Goal: Task Accomplishment & Management: Use online tool/utility

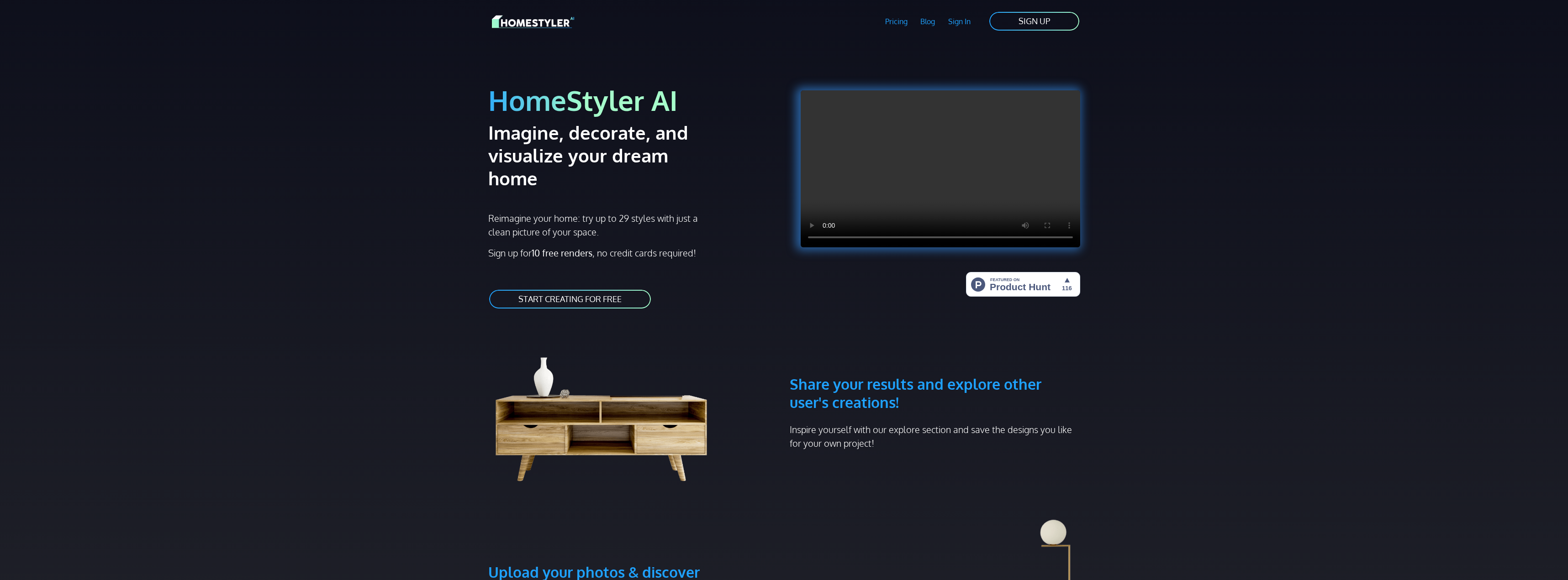
click at [1054, 18] on link "SIGN UP" at bounding box center [1034, 21] width 92 height 21
click at [956, 18] on link "Sign In" at bounding box center [959, 21] width 35 height 21
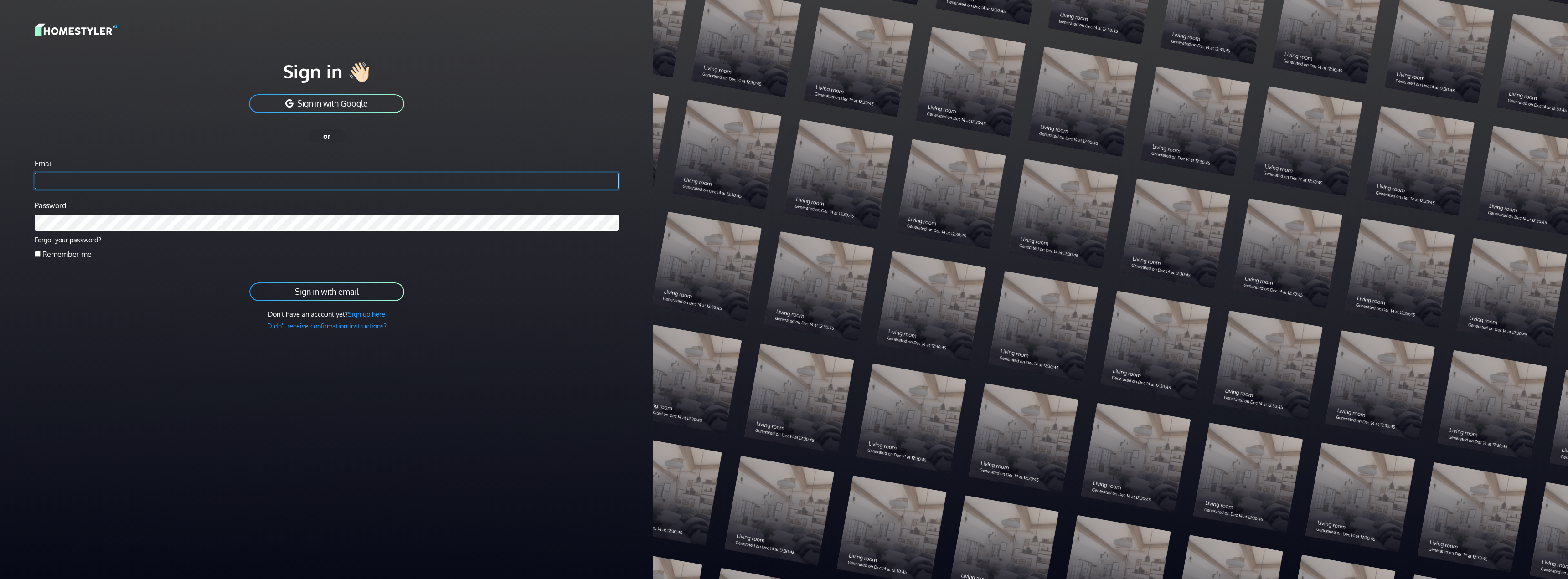
click at [130, 182] on input "Email" at bounding box center [326, 181] width 584 height 16
type input "**********"
click at [64, 254] on label "Remember me" at bounding box center [67, 254] width 49 height 11
click at [248, 282] on button "Sign in with email" at bounding box center [326, 292] width 157 height 20
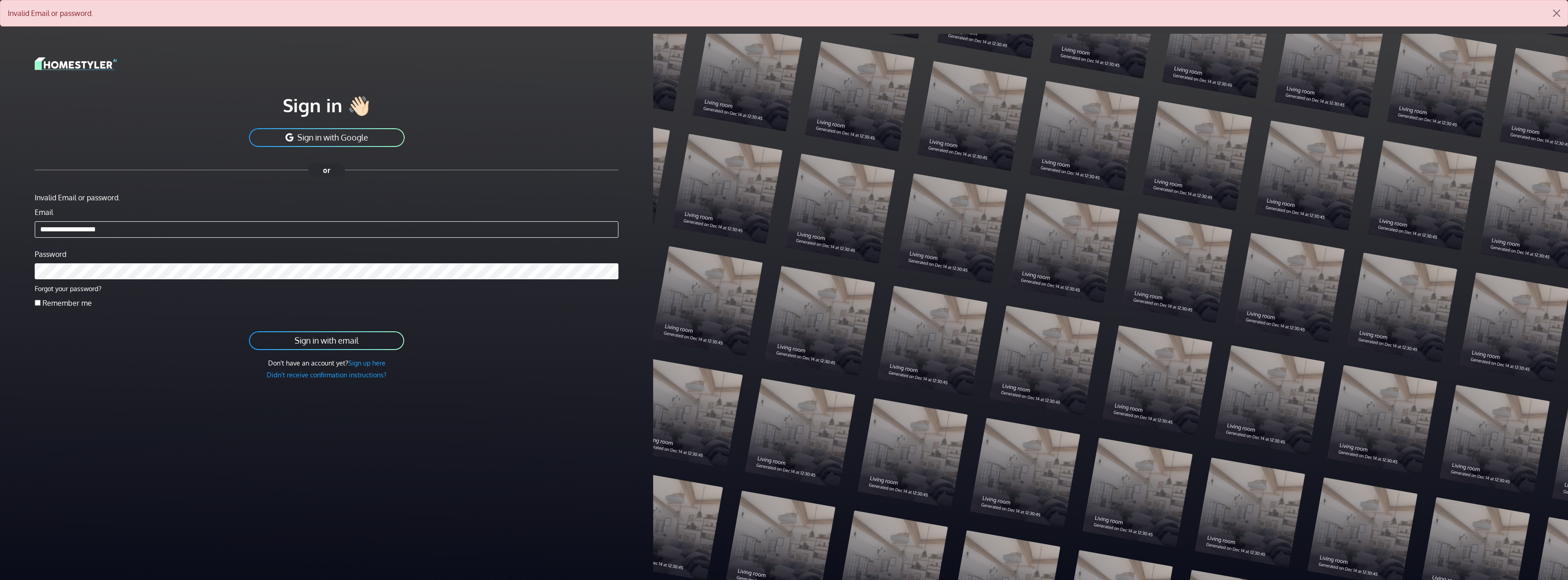
click at [352, 249] on div "Password Forgot your password?" at bounding box center [326, 272] width 584 height 46
click at [336, 140] on button "Sign in with Google" at bounding box center [327, 137] width 158 height 21
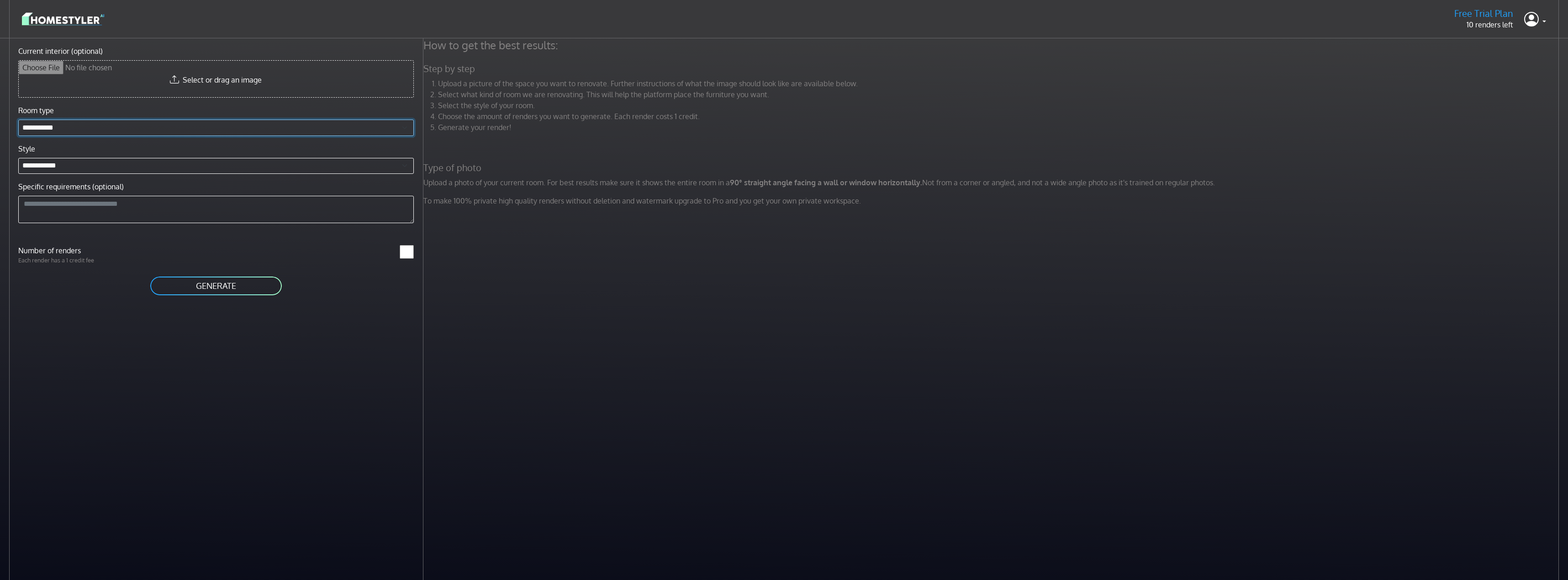
click at [188, 121] on select "**********" at bounding box center [216, 128] width 396 height 16
click at [222, 100] on div "Current interior (optional) Select or drag an image" at bounding box center [216, 75] width 406 height 59
click at [966, 336] on div "How to get the best results: Step by step Upload a picture of the space you wan…" at bounding box center [996, 328] width 1144 height 580
click at [1492, 25] on p "10 renders left" at bounding box center [1483, 24] width 59 height 11
click at [59, 15] on img at bounding box center [63, 18] width 82 height 16
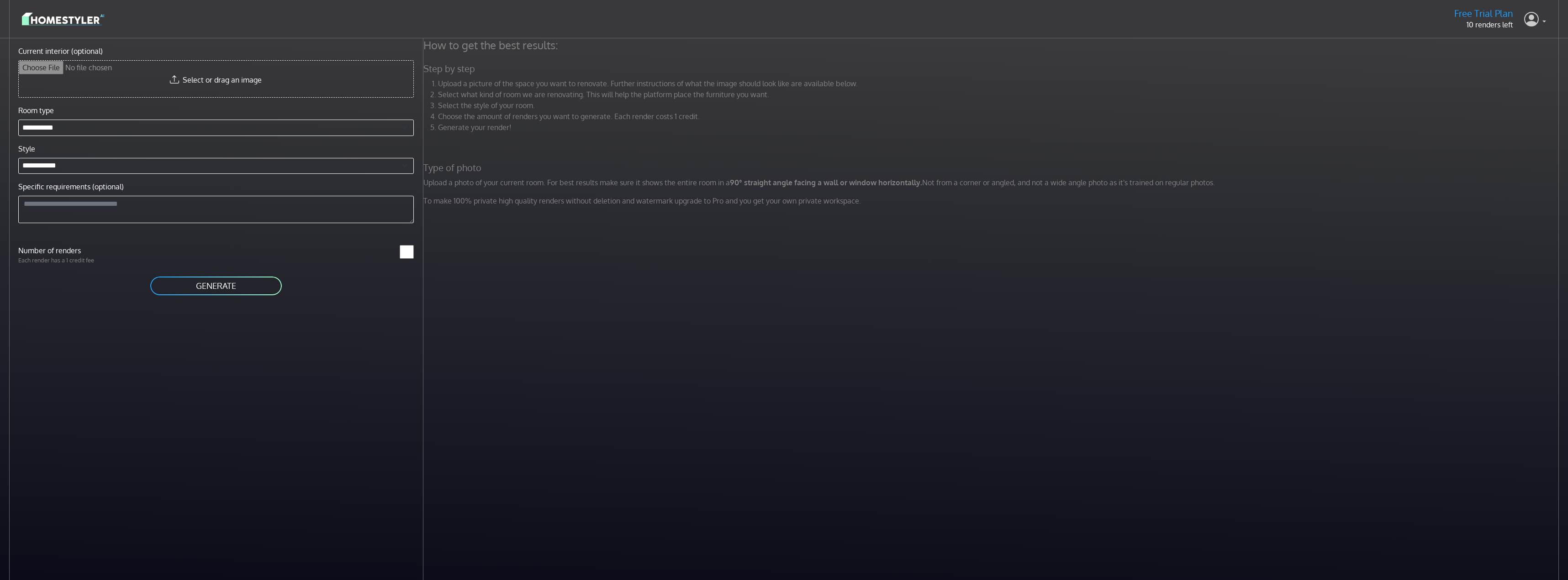
click at [1544, 21] on link at bounding box center [1534, 19] width 22 height 22
click at [1314, 36] on header "Free Trial Plan 10 renders left Profile Sign out" at bounding box center [784, 19] width 1568 height 39
click at [141, 29] on div "Free Trial Plan 10 renders left Profile Sign out" at bounding box center [784, 19] width 1524 height 23
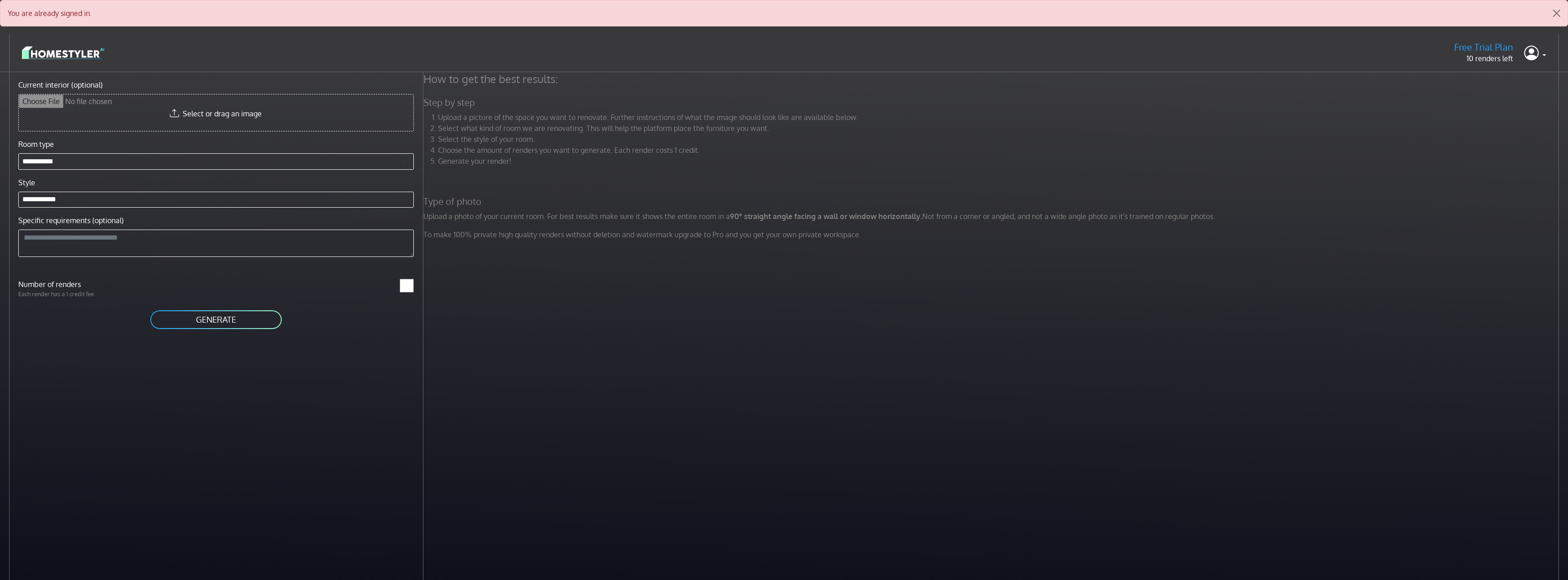
click at [452, 323] on div "How to get the best results: Step by step Upload a picture of the space you wan…" at bounding box center [996, 362] width 1144 height 580
click at [1530, 53] on icon at bounding box center [1531, 53] width 15 height 19
click at [1509, 76] on link "Profile" at bounding box center [1509, 76] width 72 height 15
click at [125, 159] on select "**********" at bounding box center [216, 162] width 396 height 16
click at [262, 137] on div "Current interior (optional) Select or drag an image" at bounding box center [216, 109] width 406 height 59
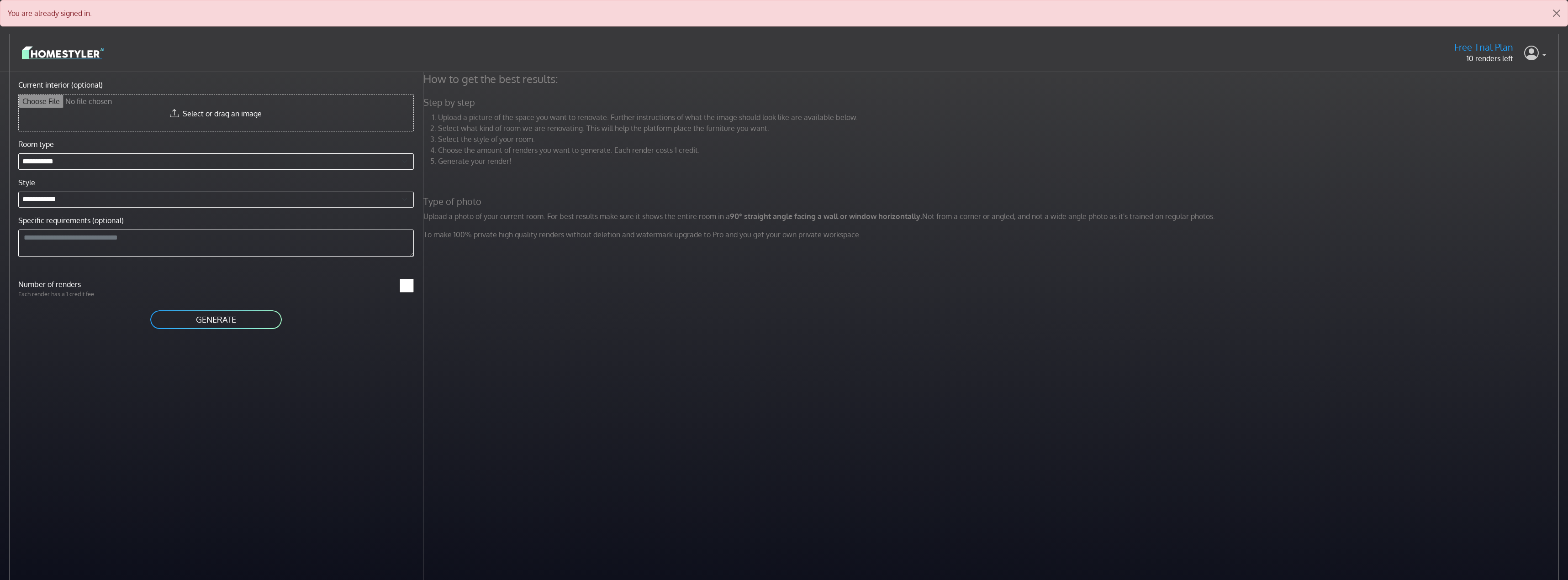
click at [1545, 57] on link at bounding box center [1534, 53] width 22 height 22
click at [1528, 78] on link "Profile" at bounding box center [1509, 76] width 72 height 15
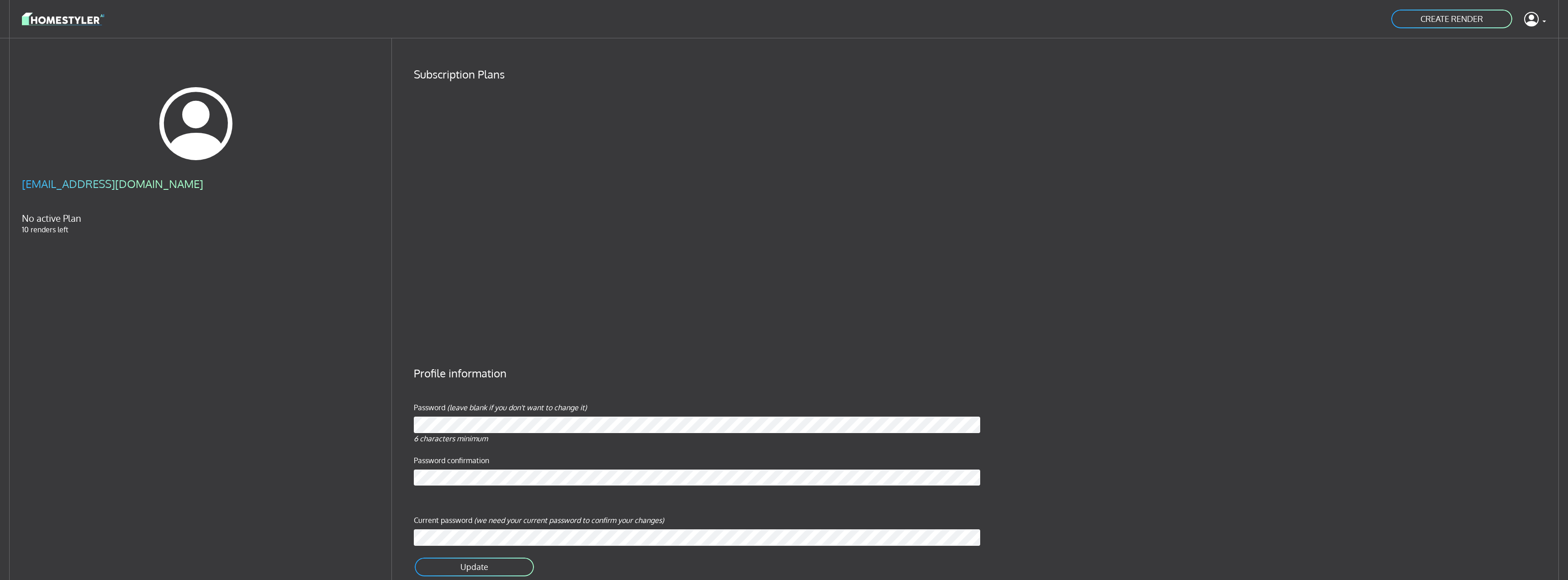
click at [62, 17] on img at bounding box center [63, 18] width 82 height 16
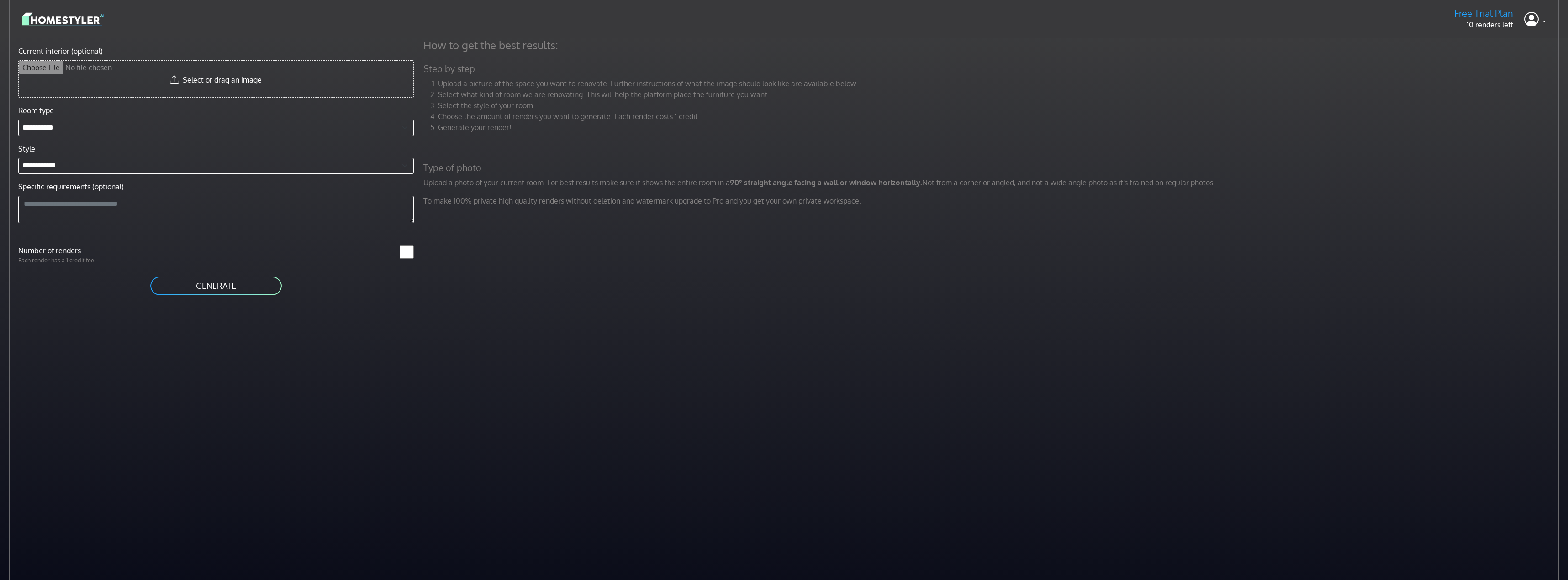
click at [66, 18] on img at bounding box center [63, 18] width 82 height 16
click at [1546, 21] on header "Free Trial Plan 10 renders left Profile Sign out" at bounding box center [784, 19] width 1568 height 39
click at [1538, 21] on icon at bounding box center [1531, 19] width 15 height 19
drag, startPoint x: 1350, startPoint y: 70, endPoint x: 1327, endPoint y: 62, distance: 24.4
click at [1350, 70] on h5 "Step by step" at bounding box center [992, 69] width 1148 height 11
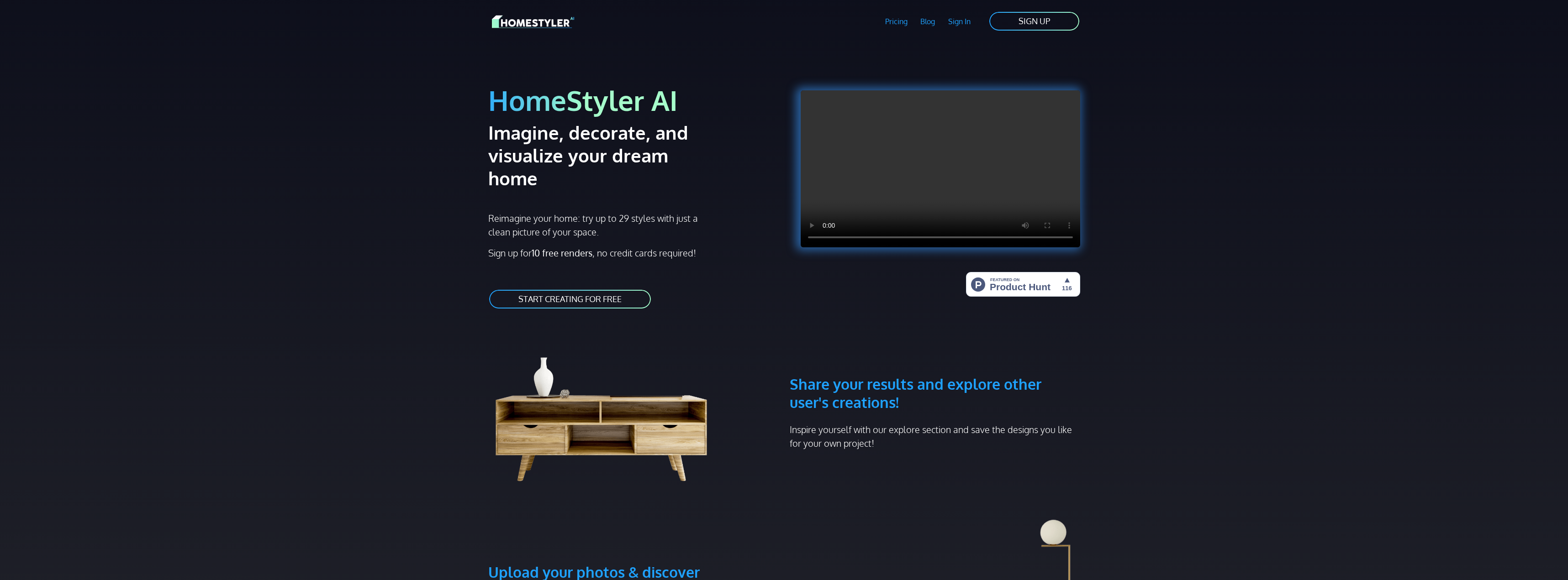
click at [962, 23] on link "Sign In" at bounding box center [959, 21] width 35 height 21
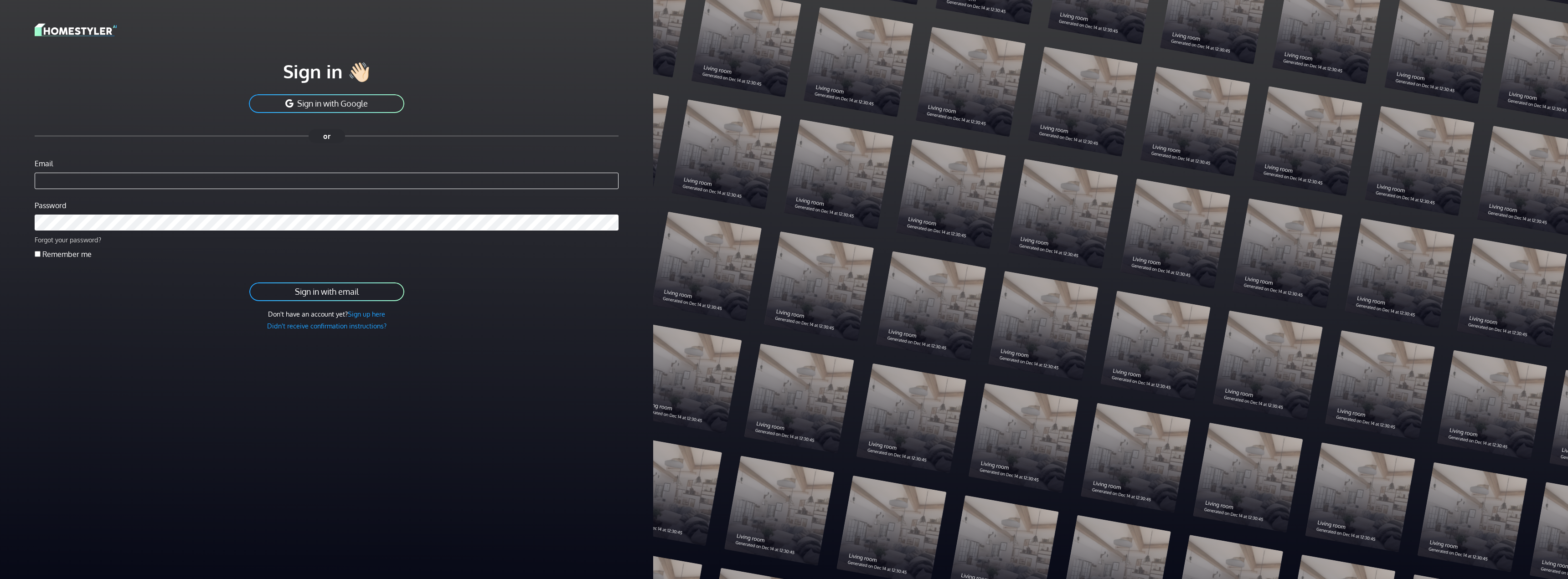
click at [79, 244] on link "Forgot your password?" at bounding box center [67, 240] width 66 height 8
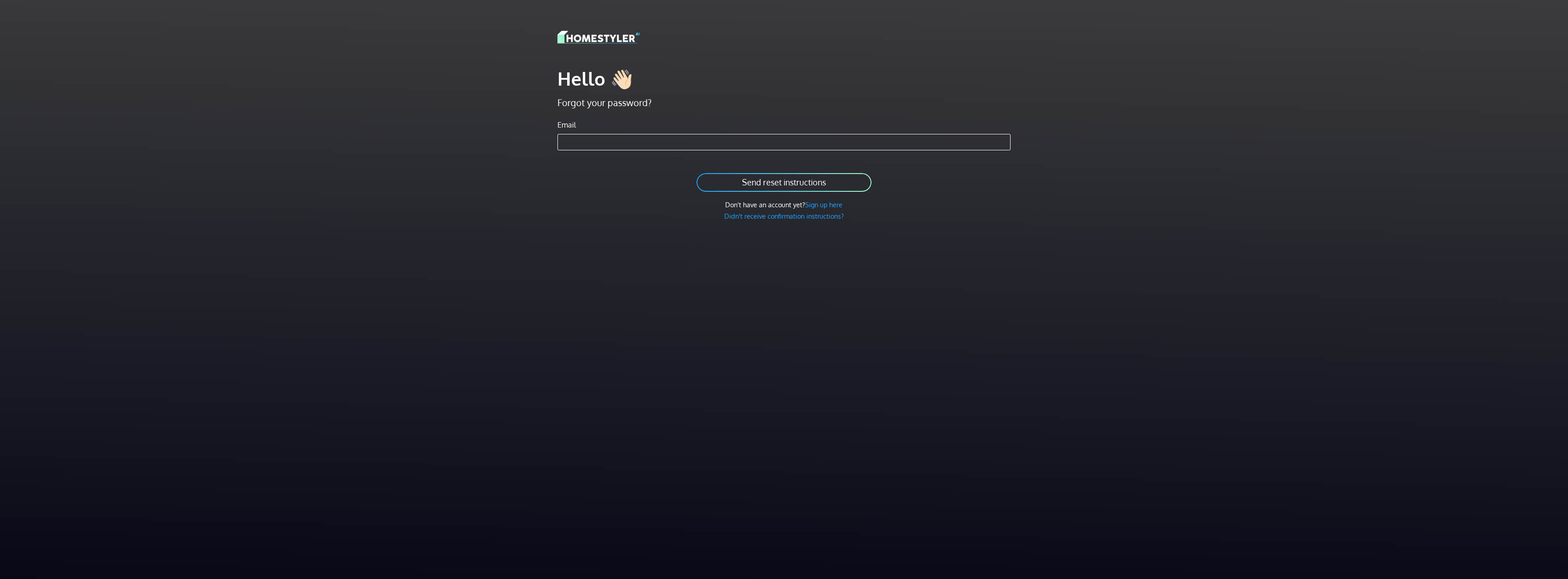
click at [652, 139] on input "Email" at bounding box center [784, 142] width 453 height 16
type input "**********"
click at [741, 174] on button "Send reset instructions" at bounding box center [784, 182] width 177 height 20
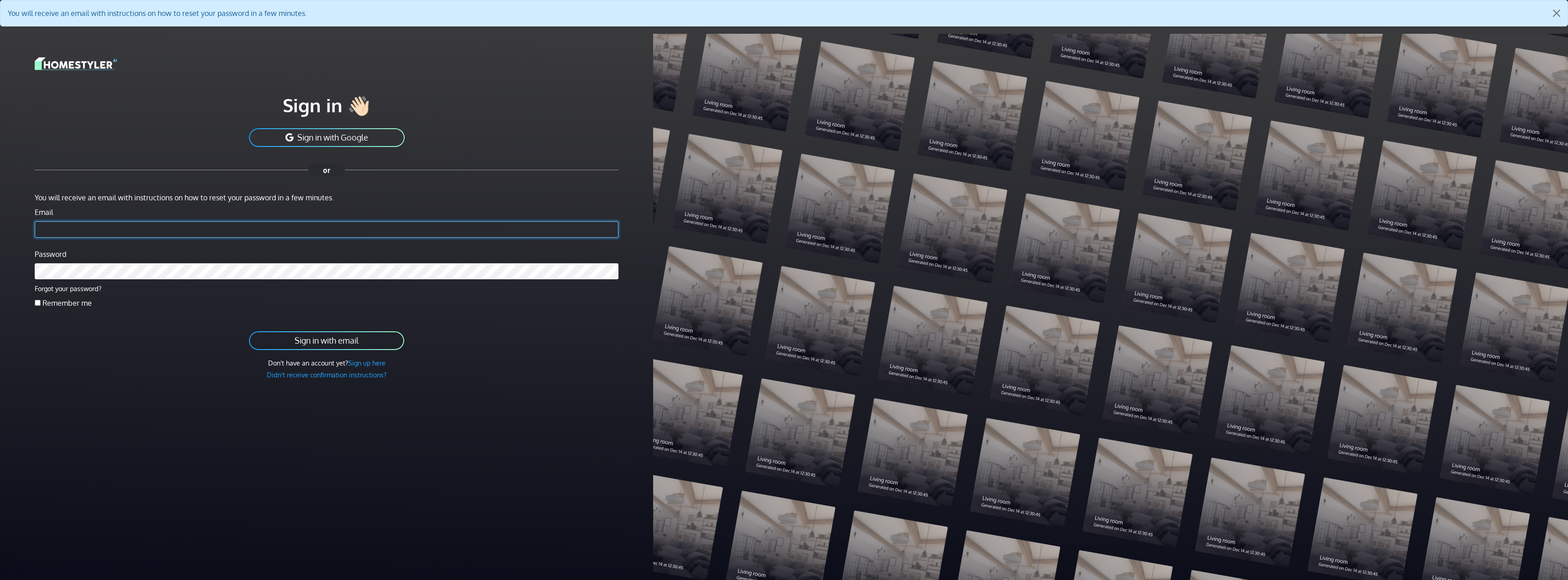
click at [200, 231] on input "Email" at bounding box center [326, 230] width 584 height 16
type input "**********"
click at [177, 313] on form "**********" at bounding box center [326, 285] width 584 height 188
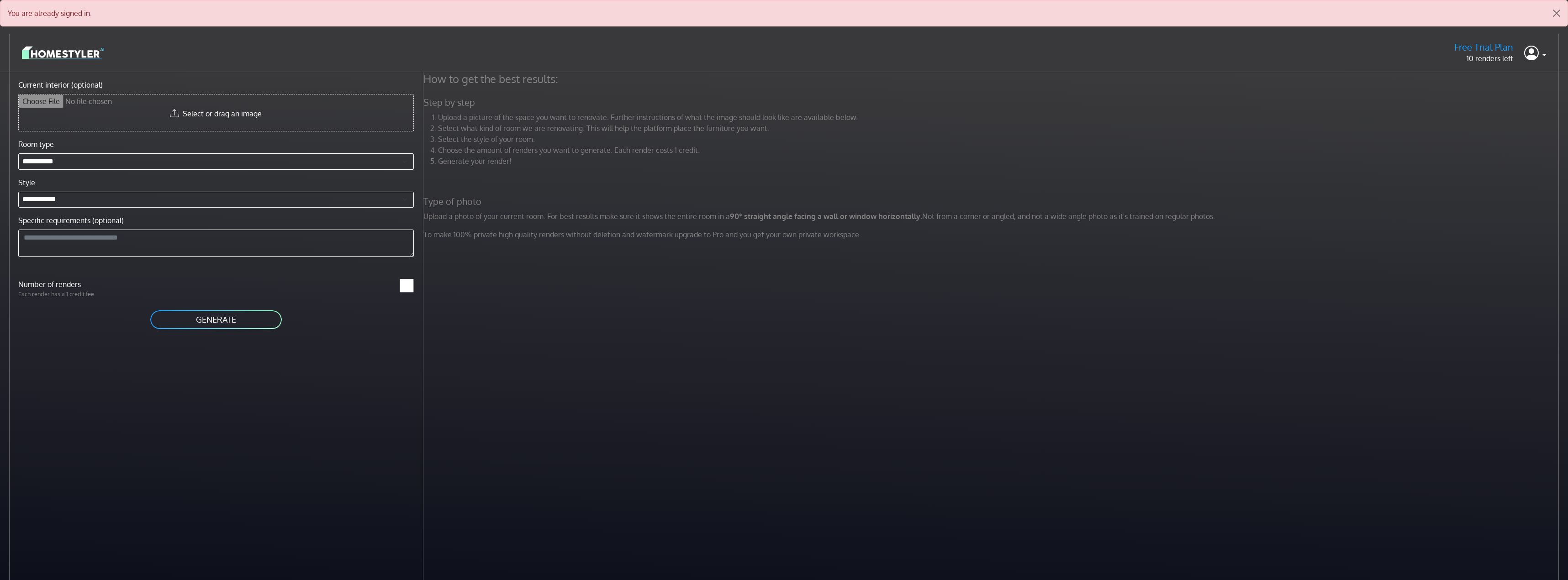
click at [220, 319] on button "GENERATE" at bounding box center [216, 319] width 133 height 21
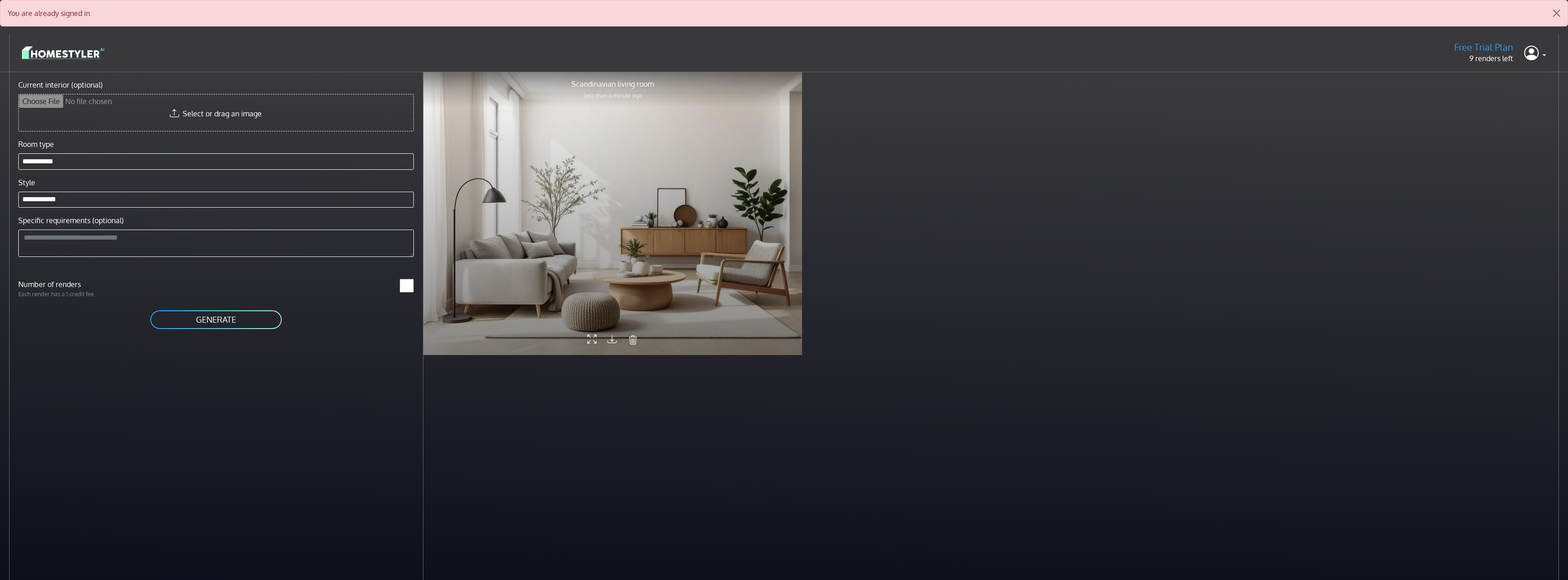
click at [661, 221] on div at bounding box center [612, 213] width 378 height 284
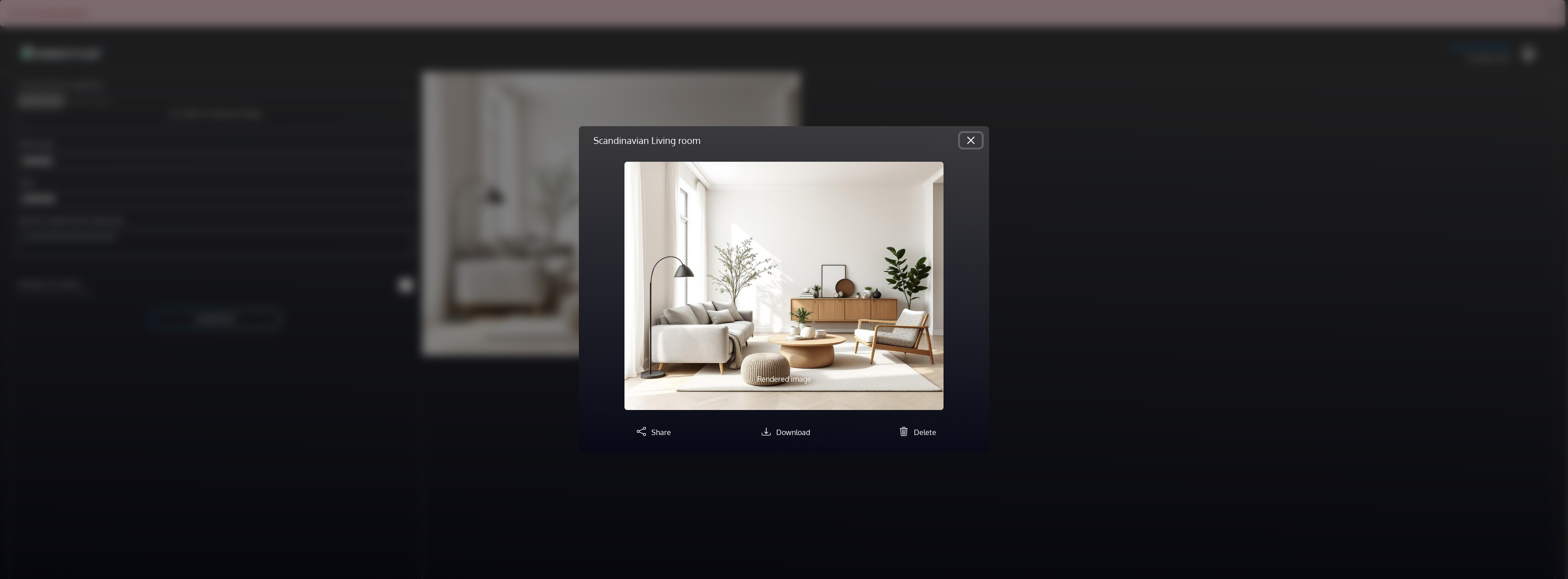
click at [972, 141] on button "Close" at bounding box center [970, 140] width 22 height 15
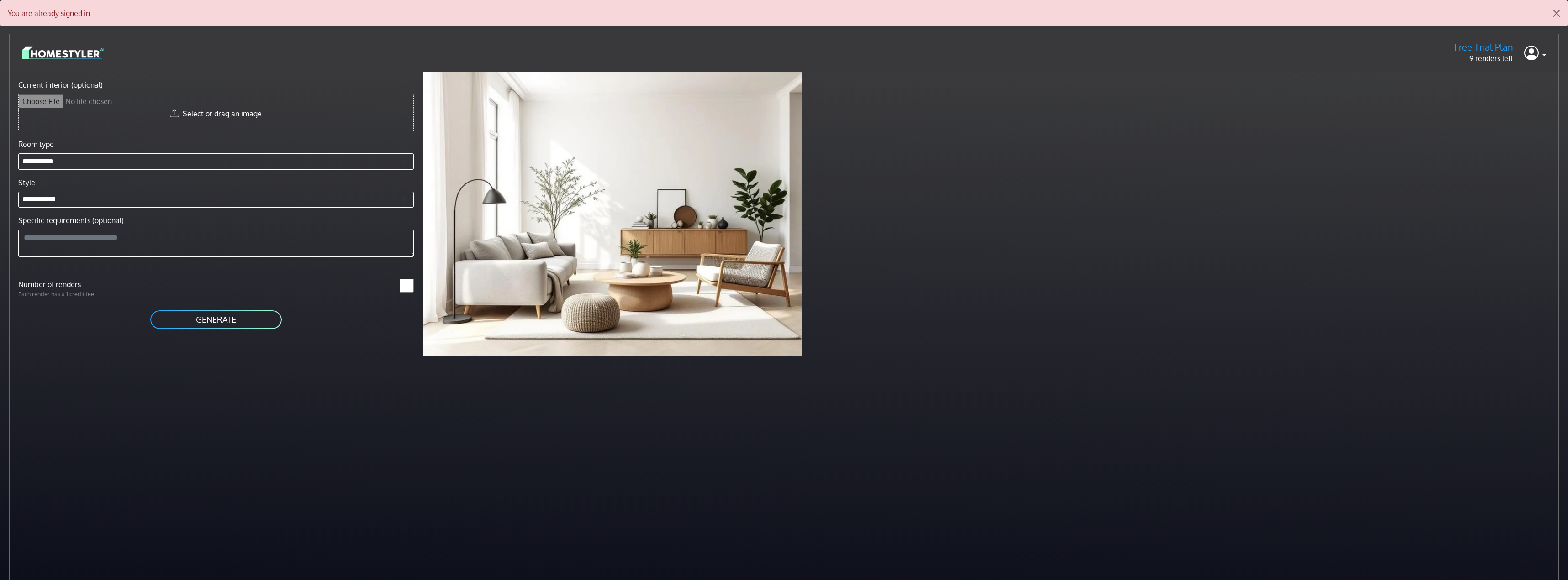
click at [242, 317] on button "GENERATE" at bounding box center [216, 319] width 133 height 21
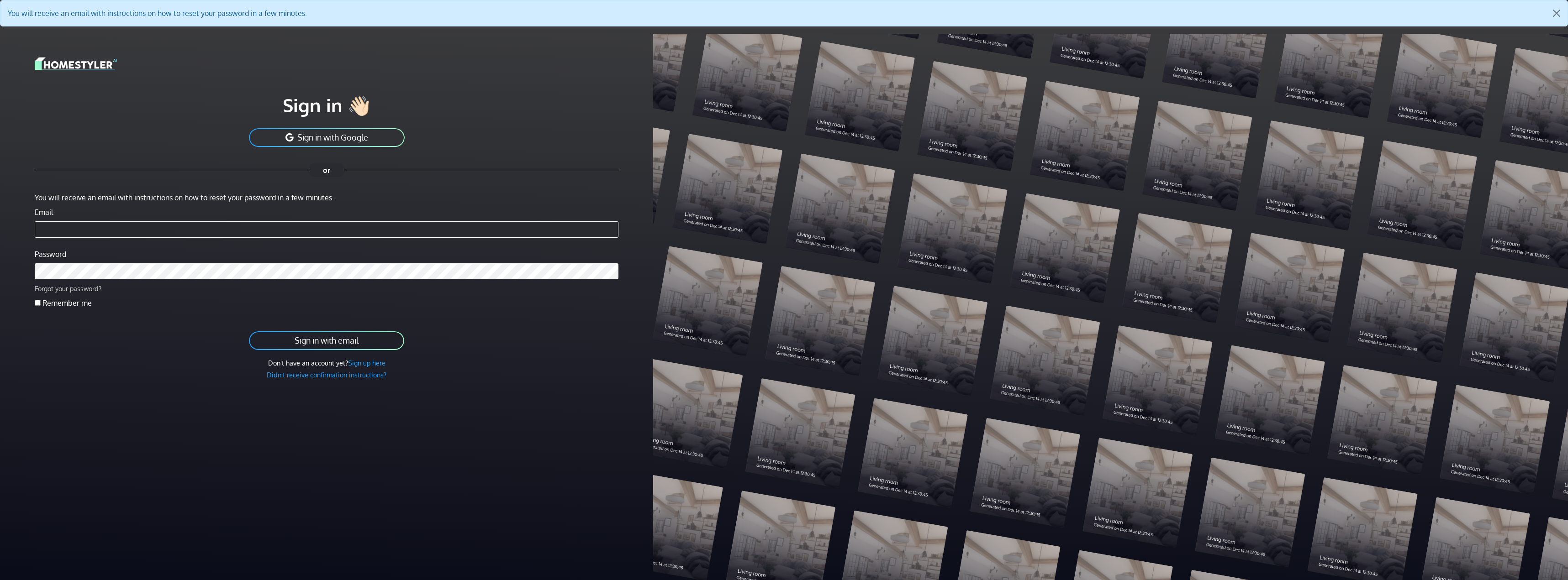
click at [85, 287] on link "Forgot your password?" at bounding box center [67, 289] width 66 height 8
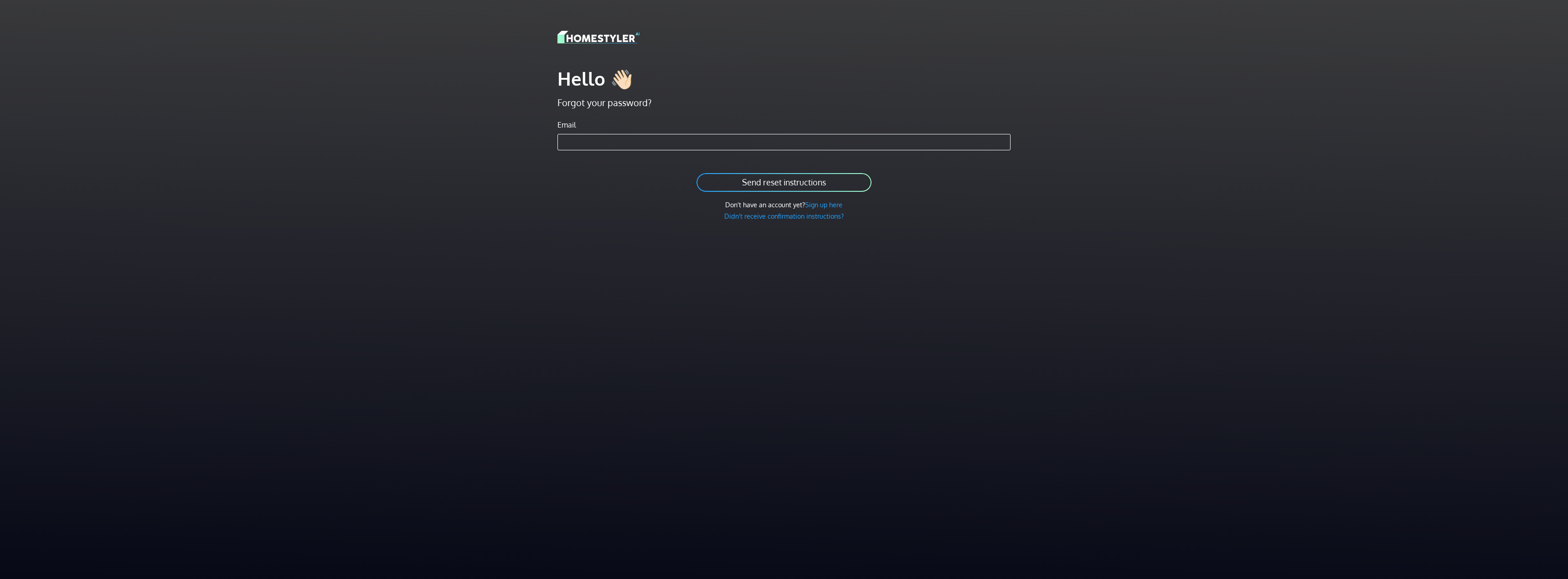
click at [607, 138] on input "Email" at bounding box center [784, 142] width 453 height 16
type input "**********"
click at [620, 201] on div "Don't have an account yet? Sign up here" at bounding box center [784, 205] width 453 height 10
click at [769, 178] on button "Send reset instructions" at bounding box center [784, 182] width 177 height 20
